Goal: Information Seeking & Learning: Learn about a topic

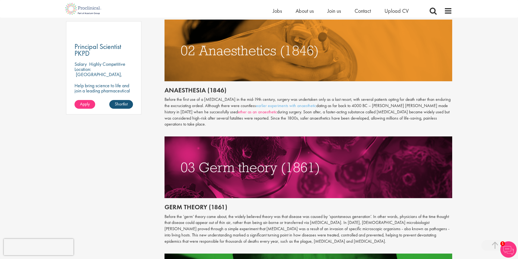
scroll to position [408, 0]
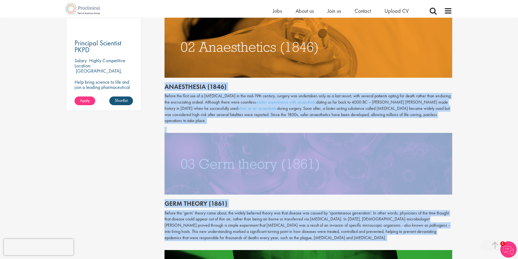
drag, startPoint x: 166, startPoint y: 86, endPoint x: 460, endPoint y: 239, distance: 331.6
copy div "Loremipsumd (4565) Sitame con adipi eli se d eiusmod temporincid ut lab etd-28m…"
click at [240, 99] on p "Before the first use of a [MEDICAL_DATA] in the mid-19th century, surgery was u…" at bounding box center [308, 108] width 288 height 31
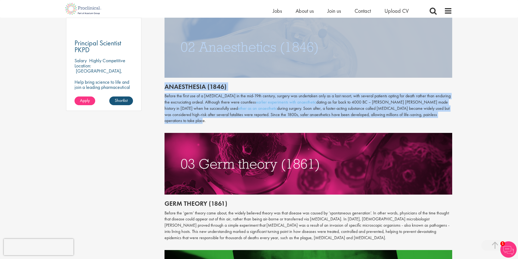
drag, startPoint x: 447, startPoint y: 116, endPoint x: 159, endPoint y: 86, distance: 289.3
click at [176, 91] on div "Throughout history, disease has been a subject of fear and fascination in equal…" at bounding box center [308, 87] width 288 height 473
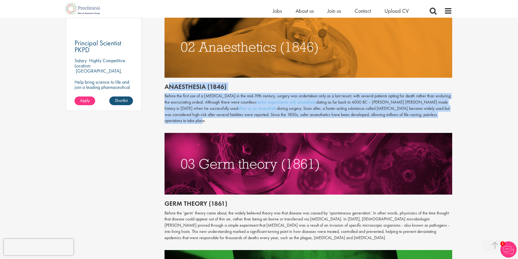
drag, startPoint x: 438, startPoint y: 113, endPoint x: 167, endPoint y: 89, distance: 272.6
click at [167, 89] on div "Throughout history, disease has been a subject of fear and fascination in equal…" at bounding box center [308, 87] width 288 height 473
drag, startPoint x: 165, startPoint y: 89, endPoint x: 455, endPoint y: 121, distance: 291.8
copy div "Anaesthesia (1846) Before the first use of a [MEDICAL_DATA] in the mid-19th cen…"
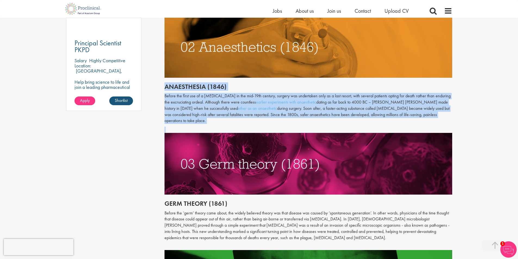
scroll to position [435, 0]
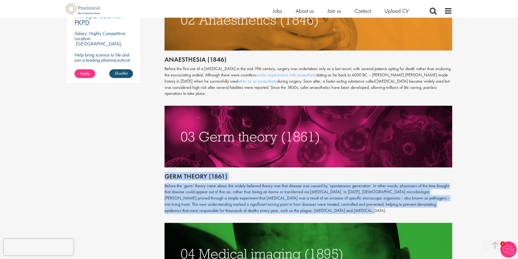
drag, startPoint x: 282, startPoint y: 205, endPoint x: 163, endPoint y: 172, distance: 124.1
copy div "Germ theory (1861) Before the ‘germ’ theory came about, the widely believed the…"
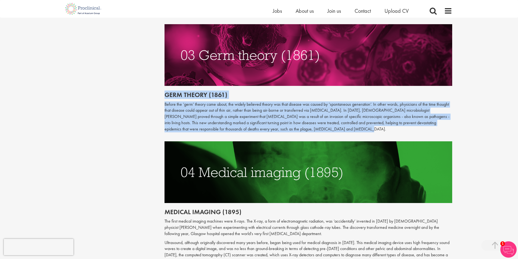
scroll to position [598, 0]
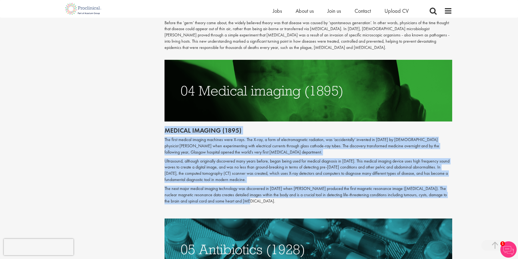
drag, startPoint x: 247, startPoint y: 196, endPoint x: 159, endPoint y: 124, distance: 113.2
click at [159, 124] on div "Content types Quizzes Blogs Guidebooks Videos Infographics Case studies Press r…" at bounding box center [259, 226] width 394 height 1532
copy div "Loremip dolorsi (2485) Ame conse adipisc elitsed doeiusmo temp I-utla. Etd M-al…"
